Goal: Navigation & Orientation: Find specific page/section

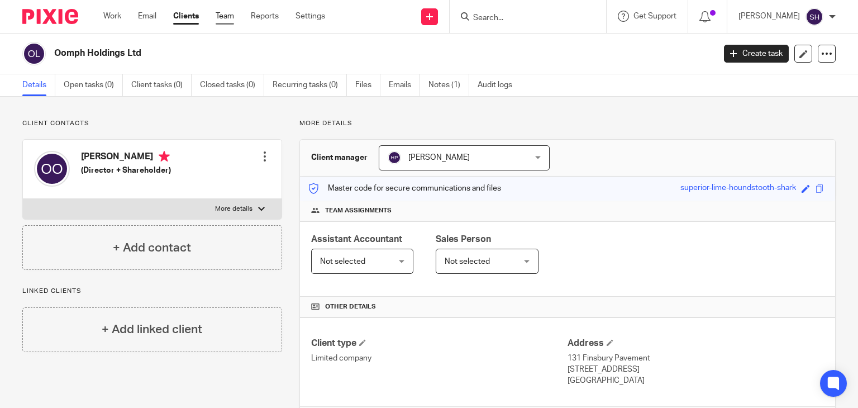
click at [229, 12] on link "Team" at bounding box center [225, 16] width 18 height 11
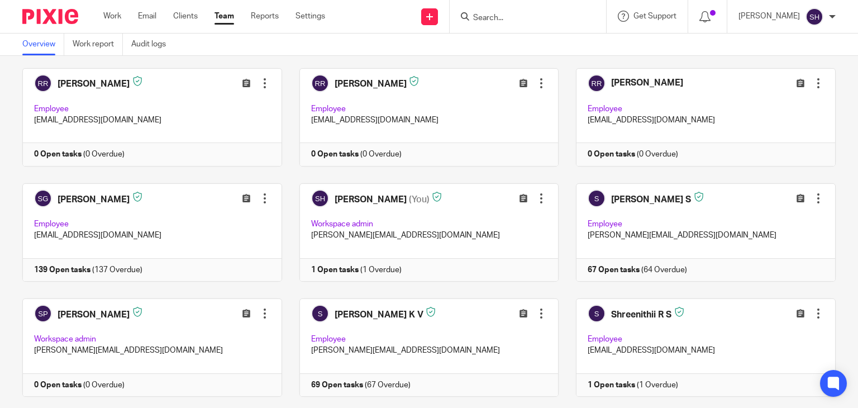
scroll to position [2514, 0]
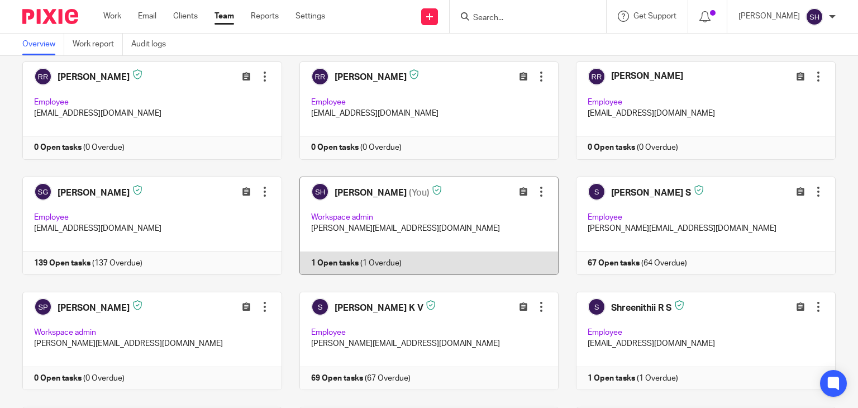
click at [375, 255] on link at bounding box center [420, 226] width 277 height 98
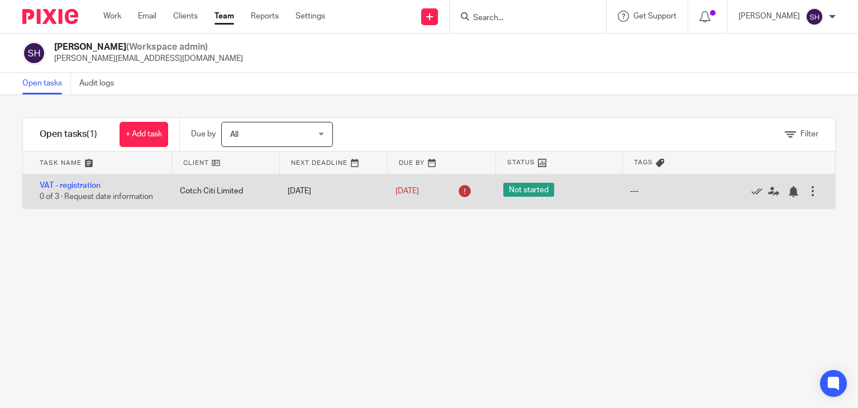
click at [106, 189] on div "VAT - registration 0 of 3 · Request date information" at bounding box center [96, 191] width 146 height 34
click at [237, 189] on div "Cotch Citi Limited" at bounding box center [223, 191] width 108 height 22
click at [418, 186] on link "11 Jun 2025" at bounding box center [421, 191] width 50 height 12
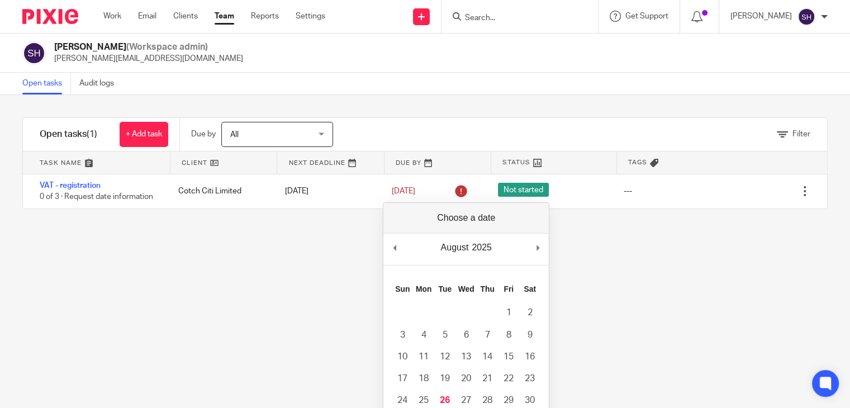
click at [651, 233] on div "Filter tasks Only show tasks matching all of these conditions 1 Client name Is …" at bounding box center [425, 251] width 850 height 313
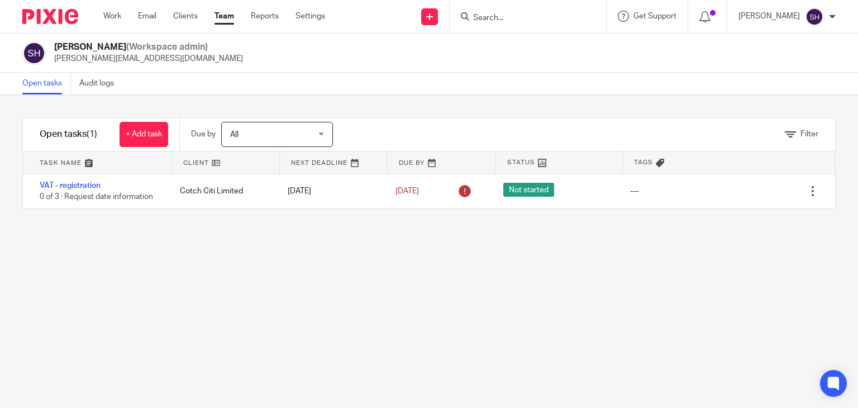
click at [478, 13] on input "Search" at bounding box center [522, 18] width 101 height 10
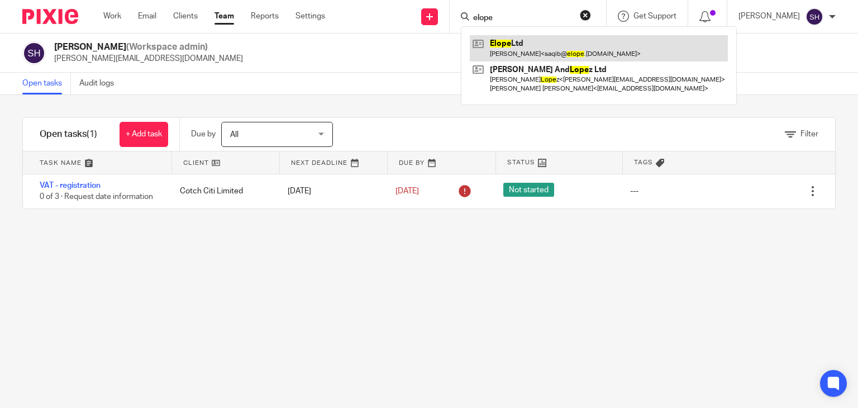
type input "elope"
click at [504, 54] on link at bounding box center [599, 48] width 258 height 26
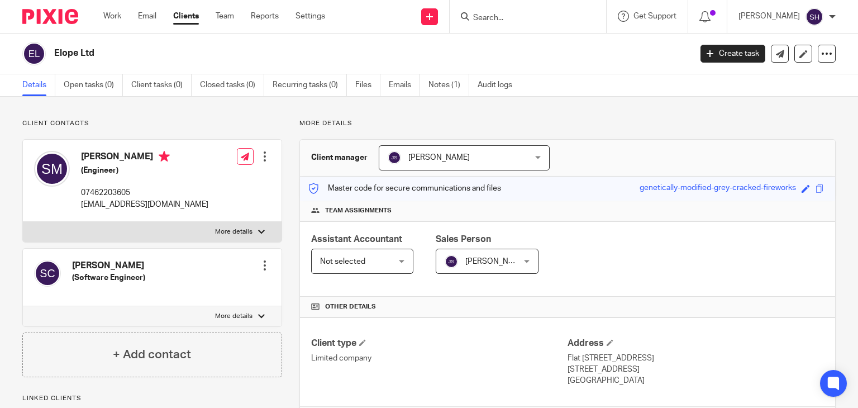
click at [478, 18] on input "Search" at bounding box center [522, 18] width 101 height 10
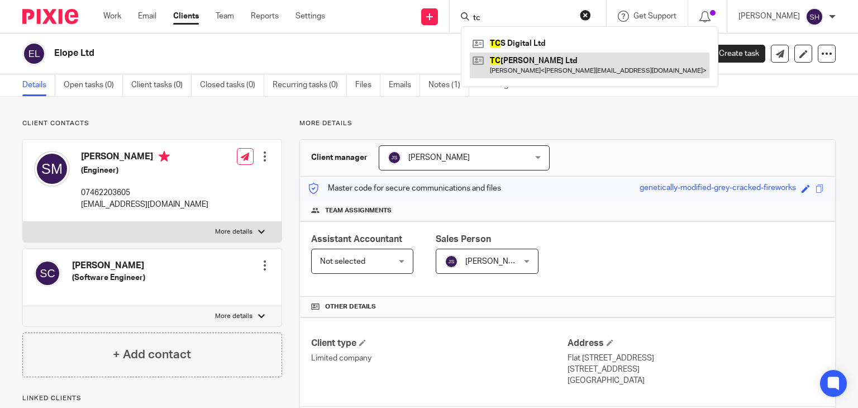
type input "tc"
click at [525, 71] on link at bounding box center [590, 66] width 240 height 26
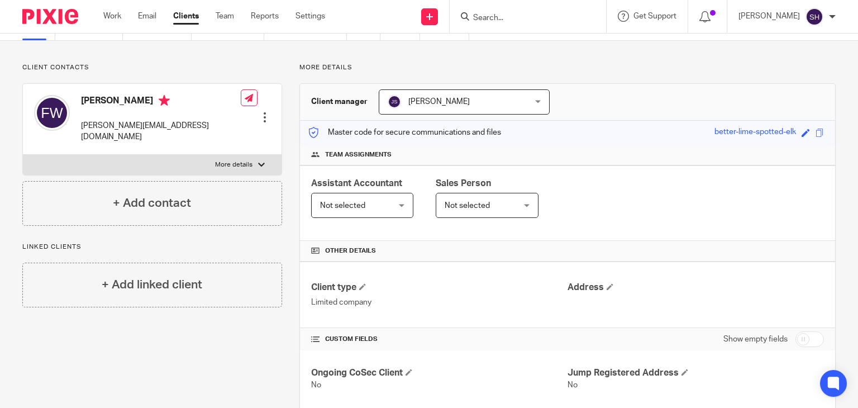
scroll to position [278, 0]
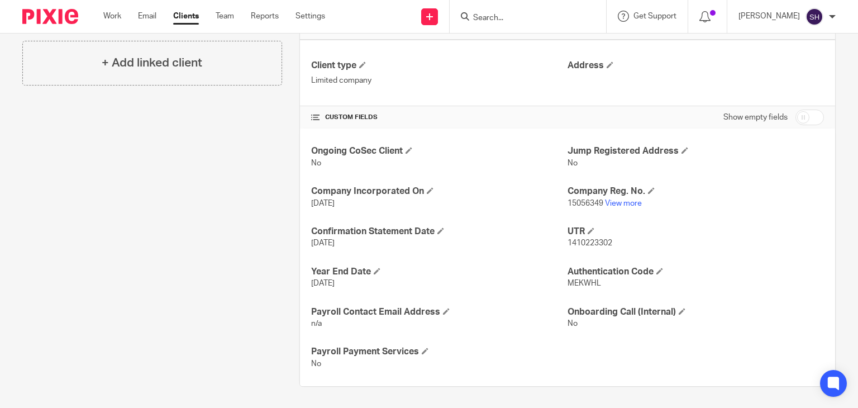
click at [161, 178] on div "Client contacts Fiona Wood fiona@byfionawood.com Edit contact Create client fro…" at bounding box center [143, 113] width 277 height 545
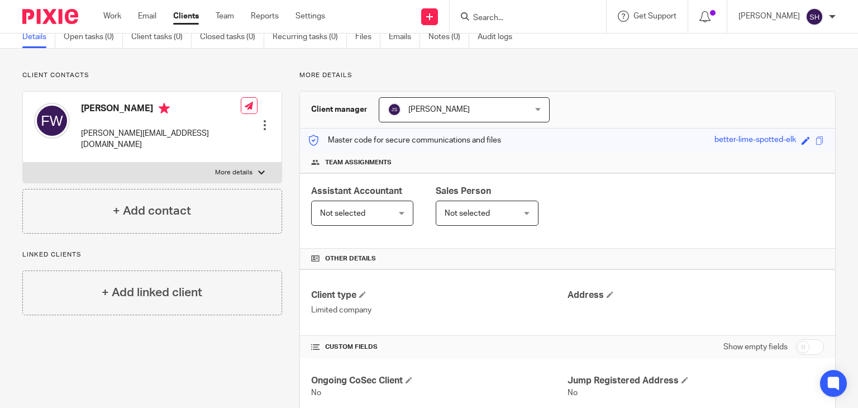
scroll to position [0, 0]
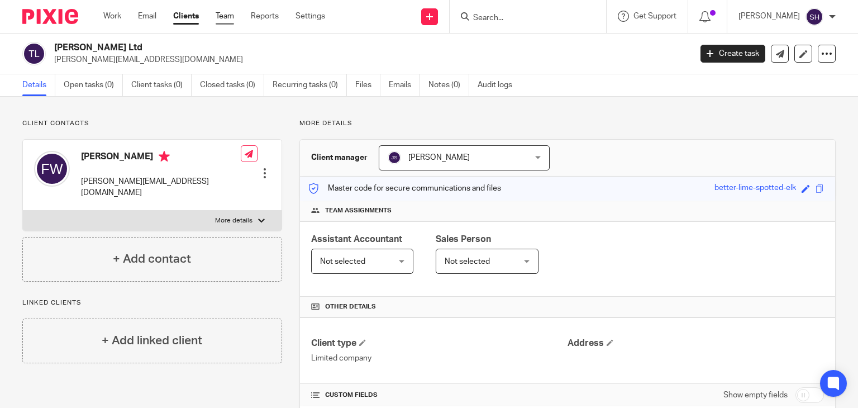
click at [226, 14] on link "Team" at bounding box center [225, 16] width 18 height 11
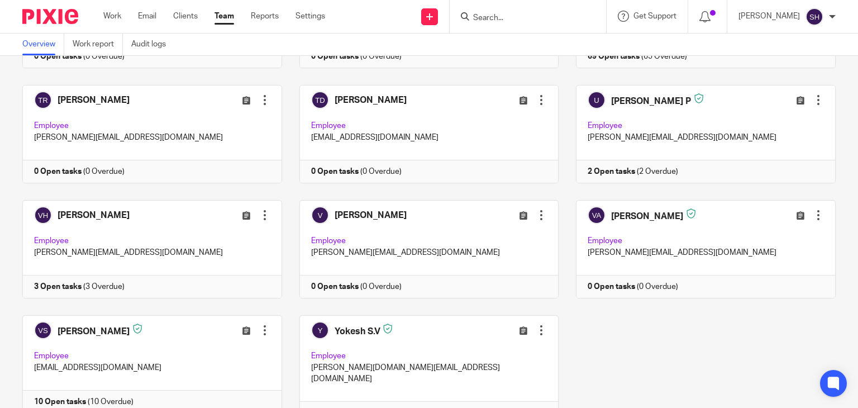
scroll to position [3334, 0]
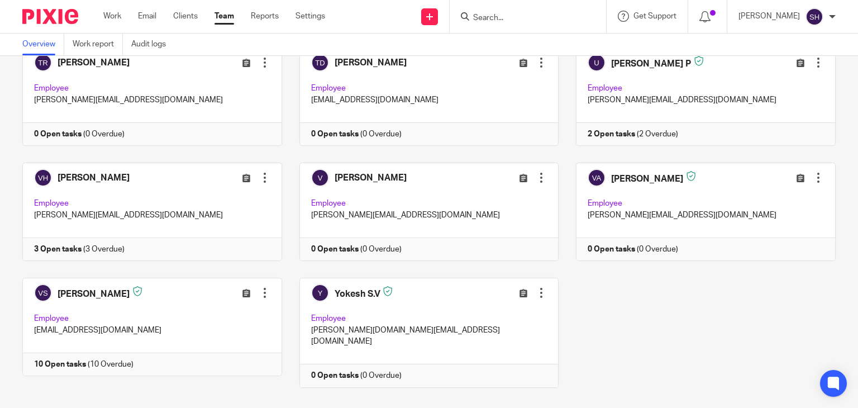
drag, startPoint x: 629, startPoint y: 297, endPoint x: 609, endPoint y: 293, distance: 20.5
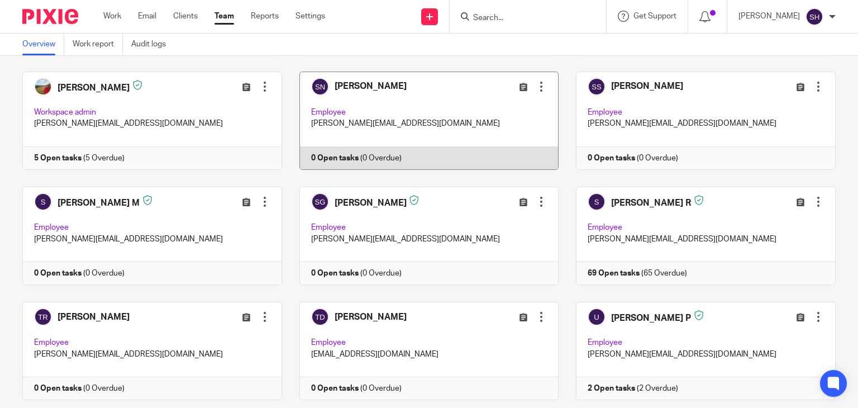
scroll to position [2998, 0]
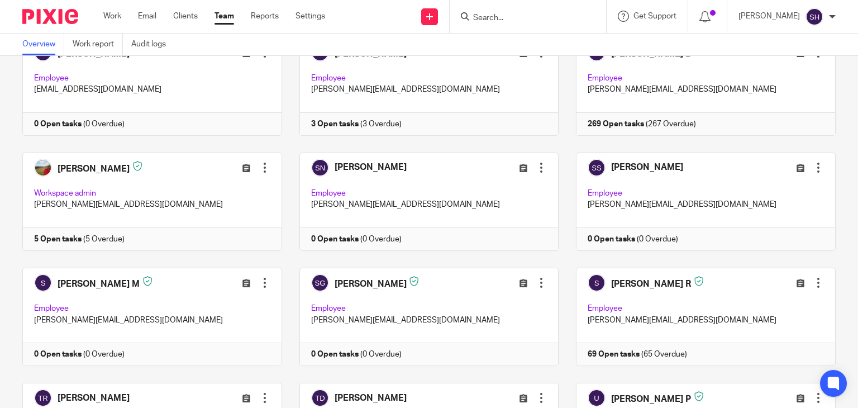
click at [834, 144] on div "Team members (92) Invite people Show inactive users Invite team members Add inv…" at bounding box center [429, 232] width 858 height 352
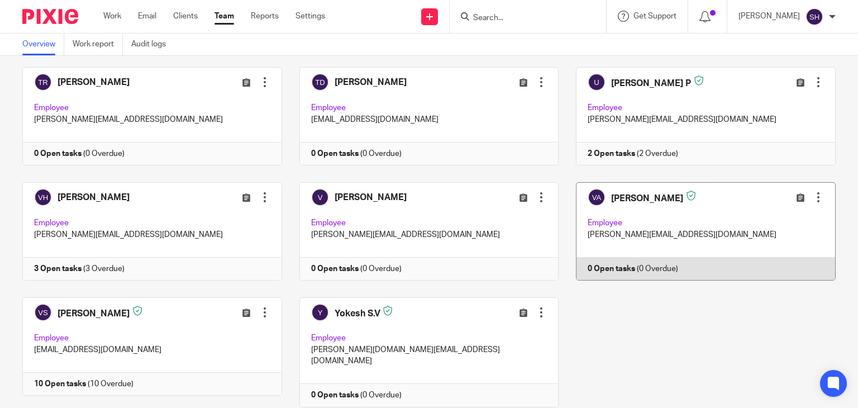
scroll to position [3334, 0]
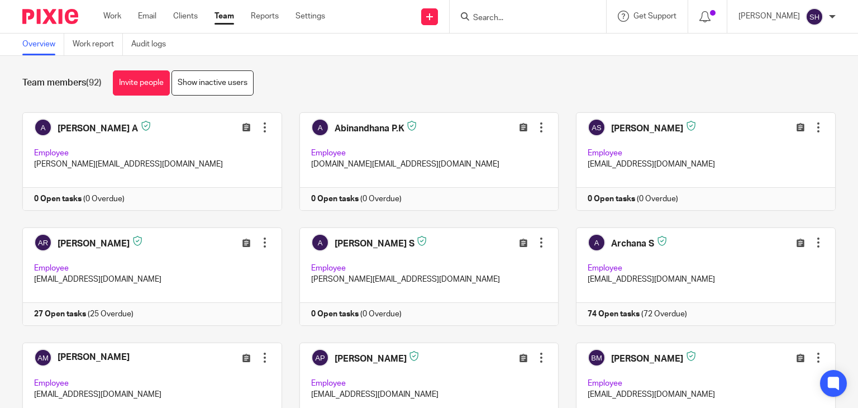
scroll to position [0, 0]
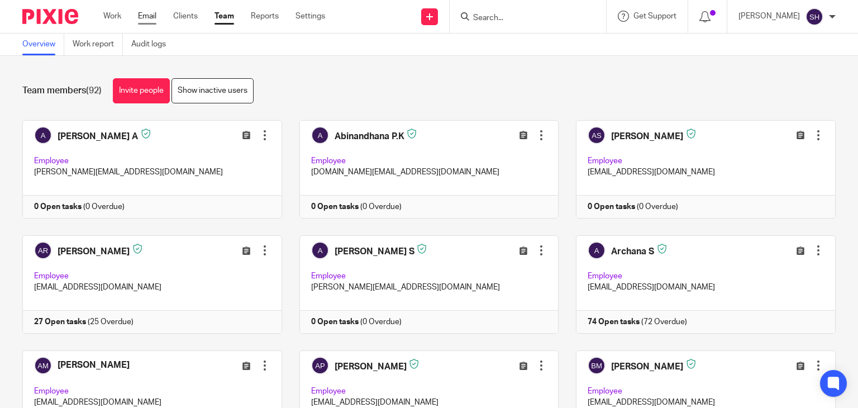
click at [148, 15] on link "Email" at bounding box center [147, 16] width 18 height 11
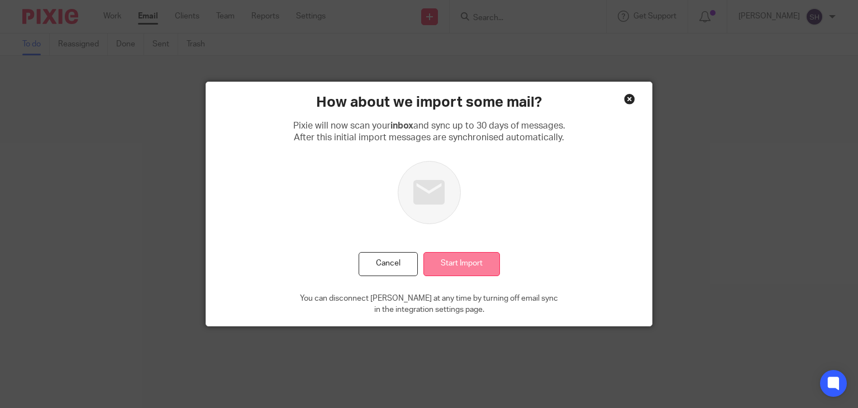
drag, startPoint x: 369, startPoint y: 258, endPoint x: 454, endPoint y: 254, distance: 85.6
click at [370, 258] on button "Cancel" at bounding box center [388, 264] width 59 height 24
